Goal: Transaction & Acquisition: Purchase product/service

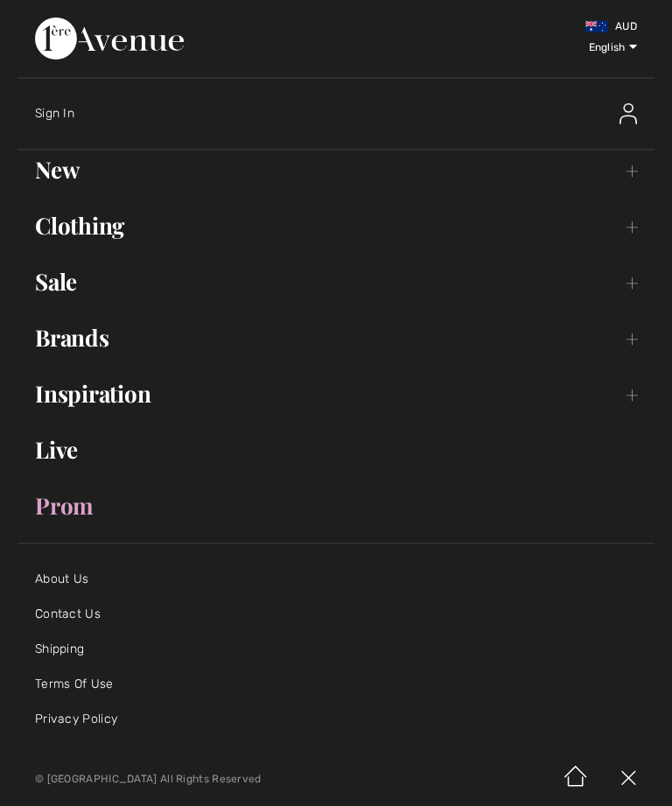
click at [69, 516] on link "Prom" at bounding box center [335, 505] width 637 height 38
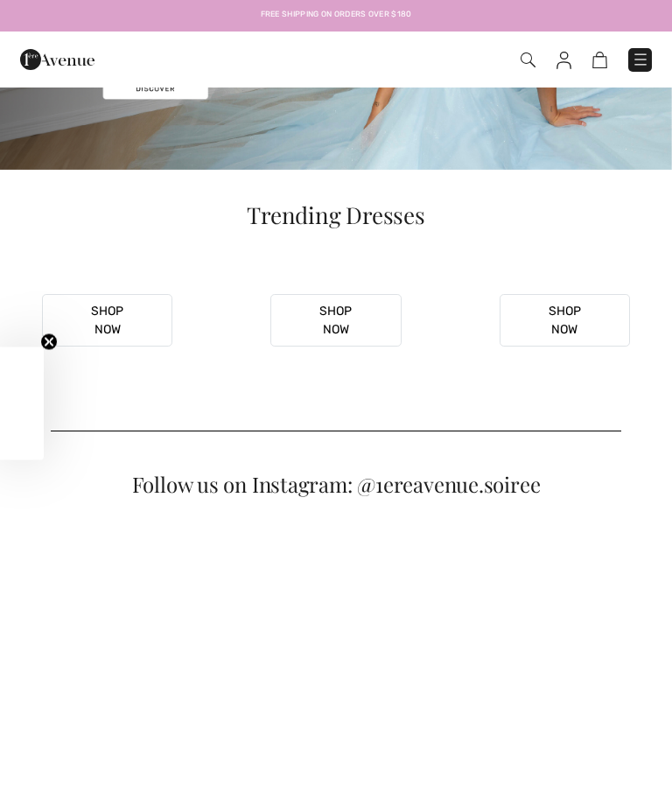
checkbox input "true"
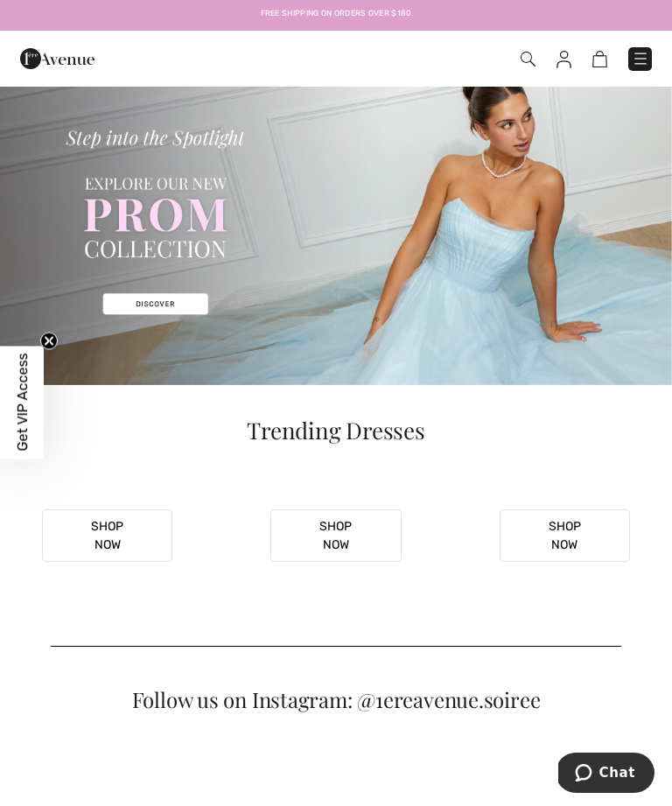
scroll to position [24, 0]
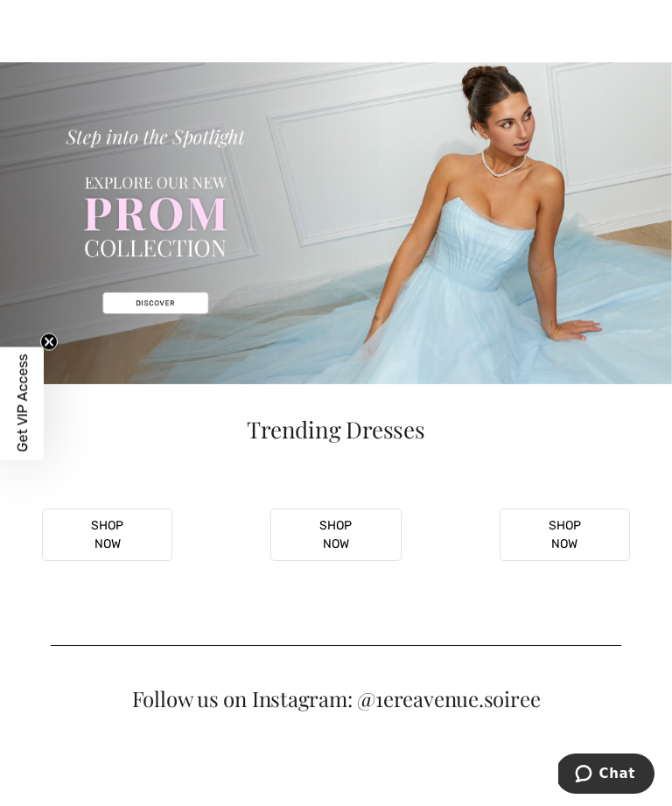
click at [171, 301] on img at bounding box center [336, 223] width 672 height 322
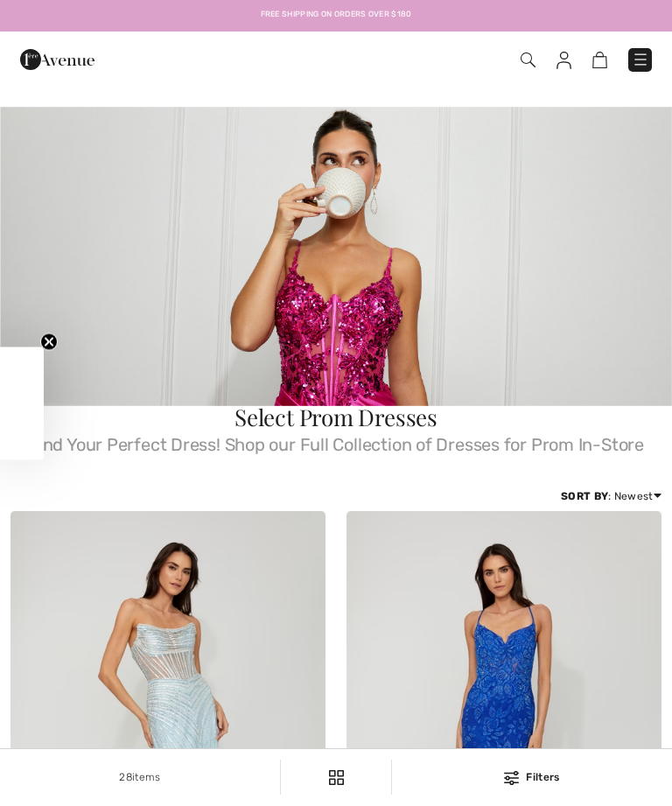
checkbox input "true"
